Goal: Book appointment/travel/reservation

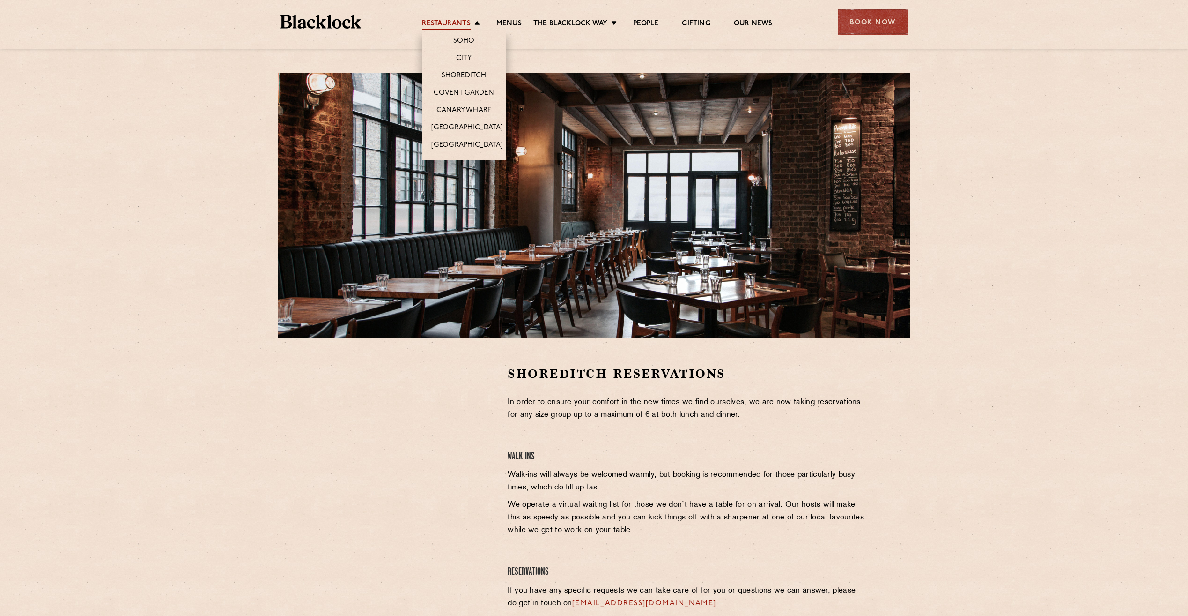
click at [470, 27] on link "Restaurants" at bounding box center [446, 24] width 49 height 10
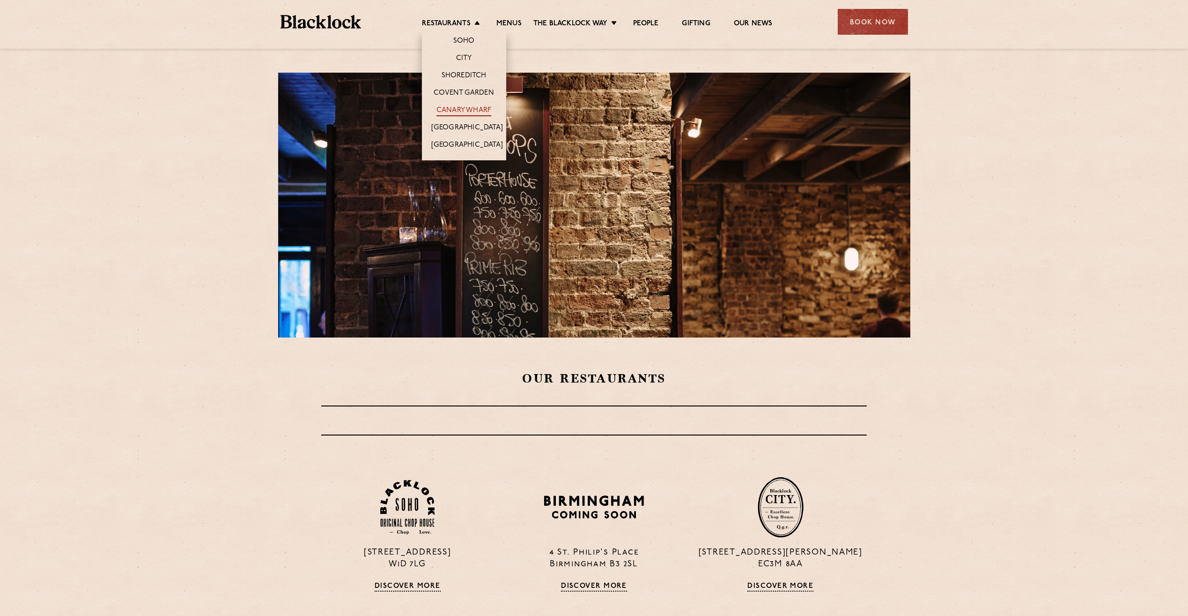
click at [466, 110] on link "Canary Wharf" at bounding box center [464, 111] width 55 height 10
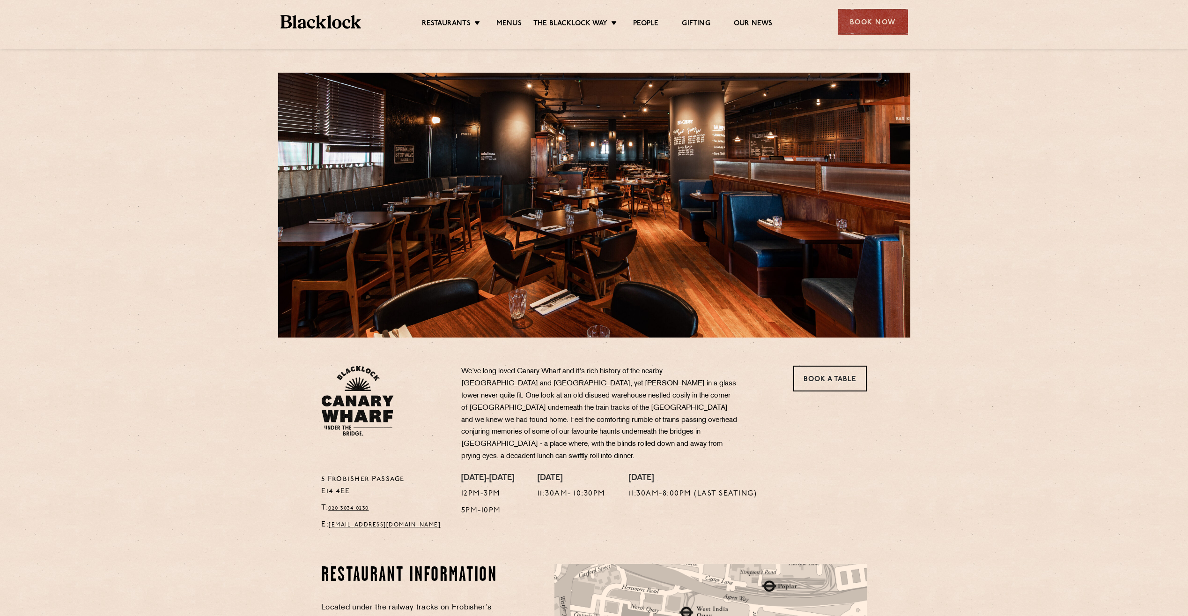
scroll to position [47, 0]
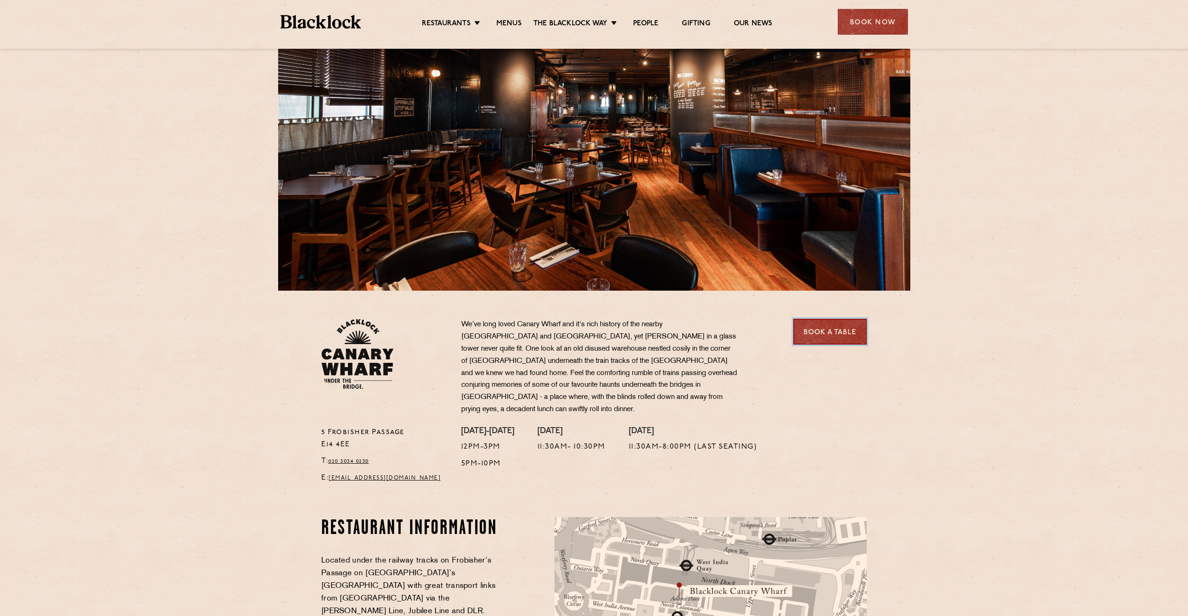
click at [822, 334] on link "Book a Table" at bounding box center [831, 332] width 74 height 26
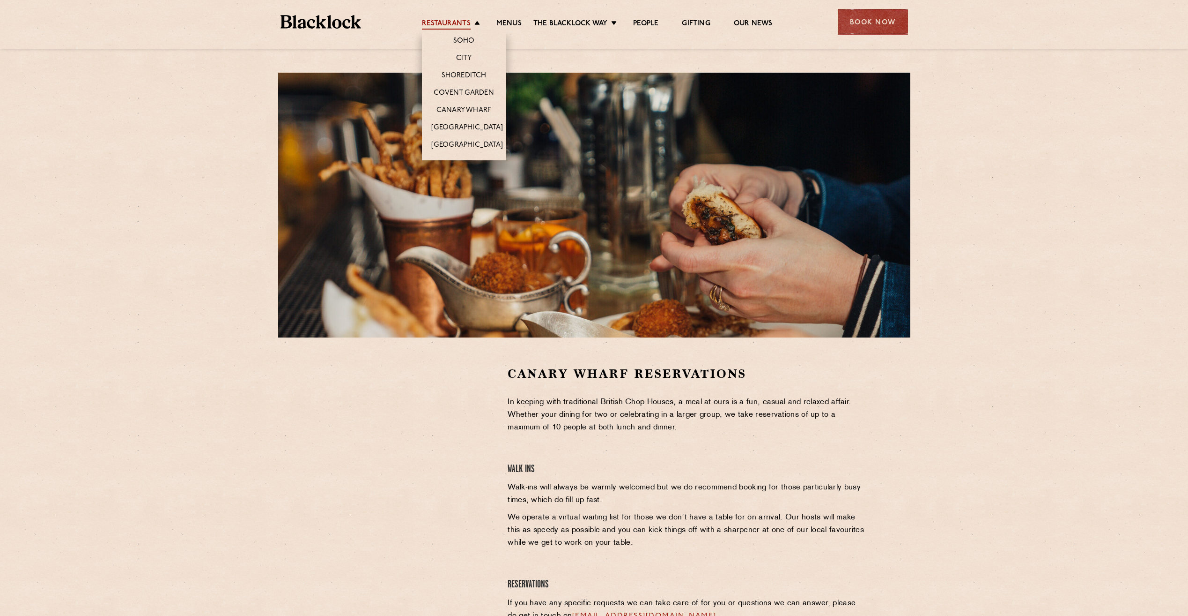
click at [437, 19] on link "Restaurants" at bounding box center [446, 24] width 49 height 10
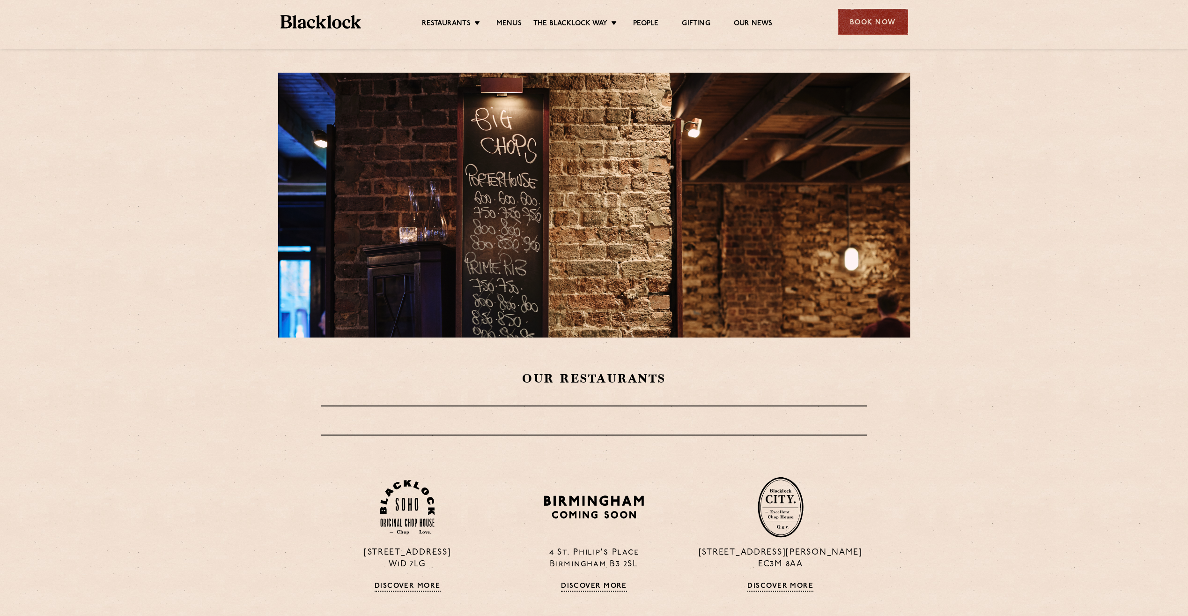
click at [866, 18] on div "Book Now" at bounding box center [873, 22] width 70 height 26
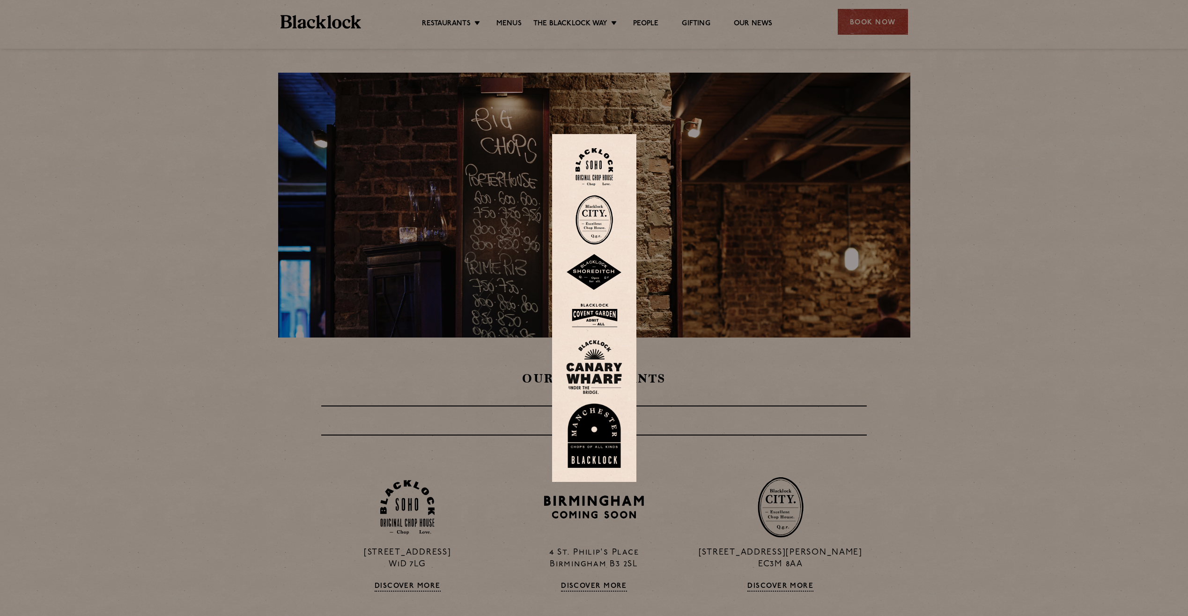
click at [597, 266] on img at bounding box center [594, 272] width 56 height 37
